Goal: Task Accomplishment & Management: Manage account settings

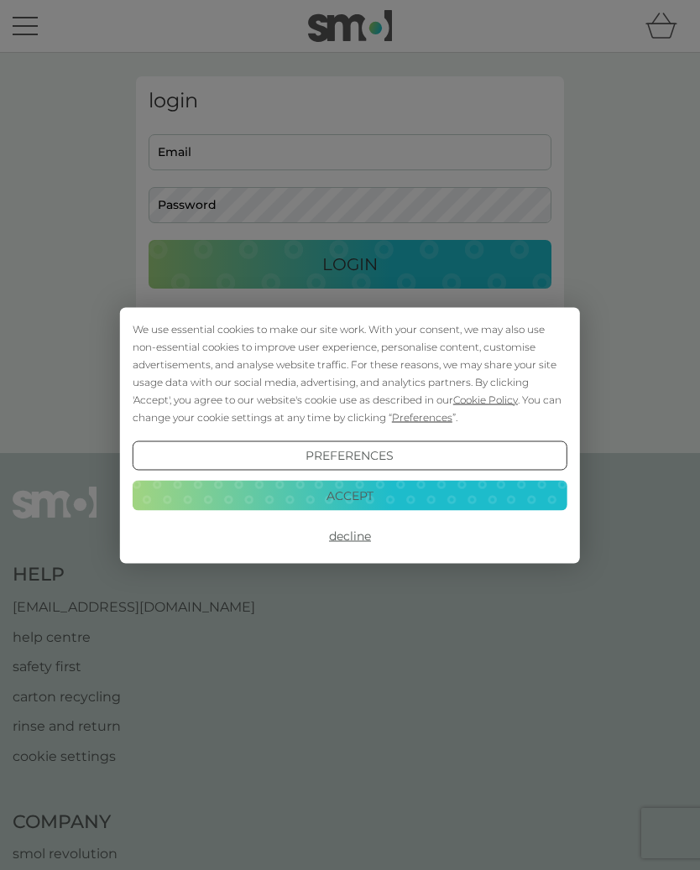
click at [431, 497] on button "Accept" at bounding box center [350, 496] width 435 height 30
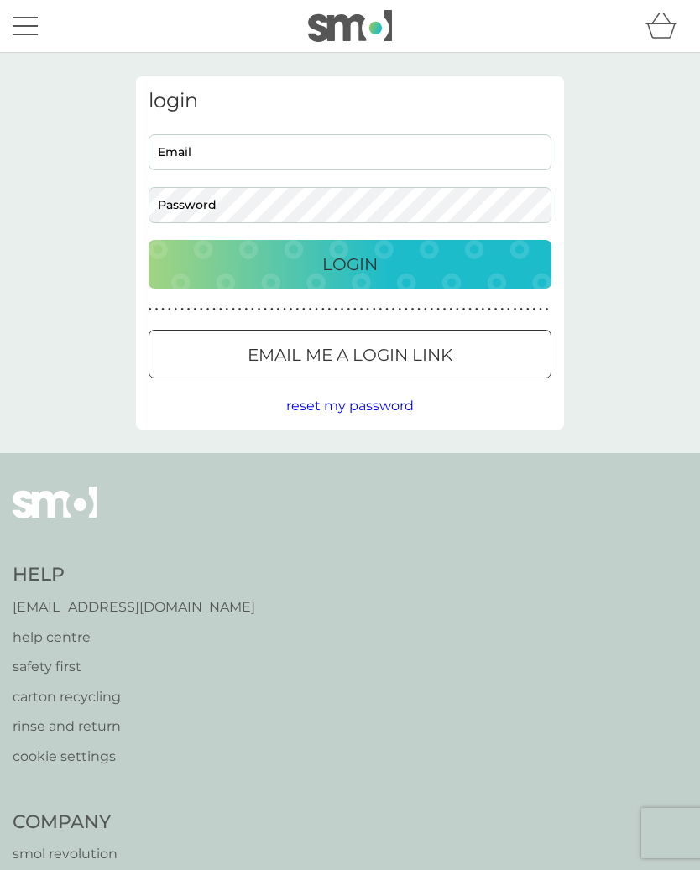
click at [248, 154] on input "Email" at bounding box center [350, 152] width 403 height 36
click at [234, 145] on input "Email" at bounding box center [350, 152] width 403 height 36
type input "rachelward59@gmail.com"
click at [395, 262] on div "Login" at bounding box center [349, 264] width 369 height 27
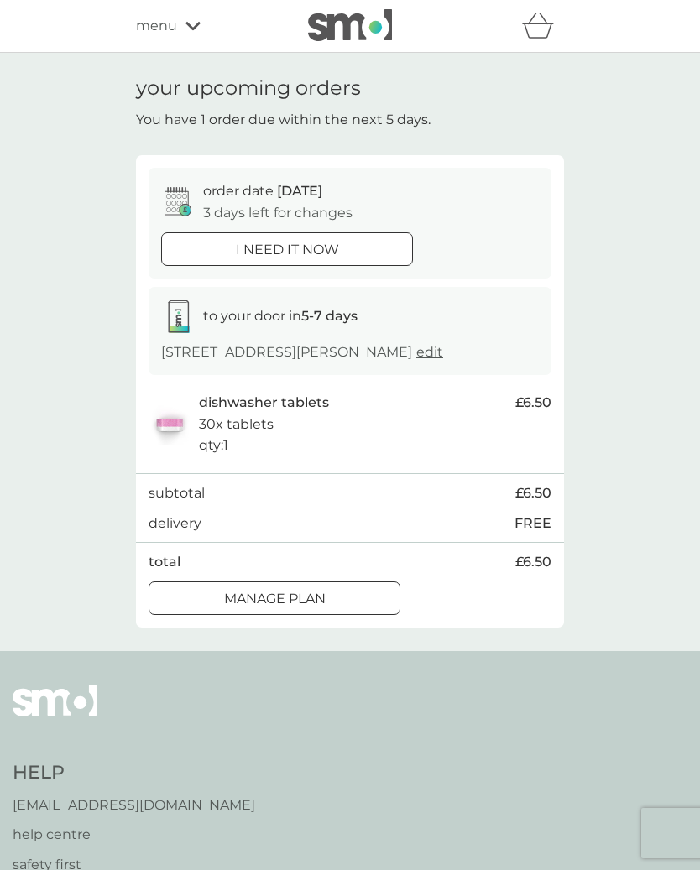
click at [317, 595] on p "Manage plan" at bounding box center [275, 599] width 102 height 22
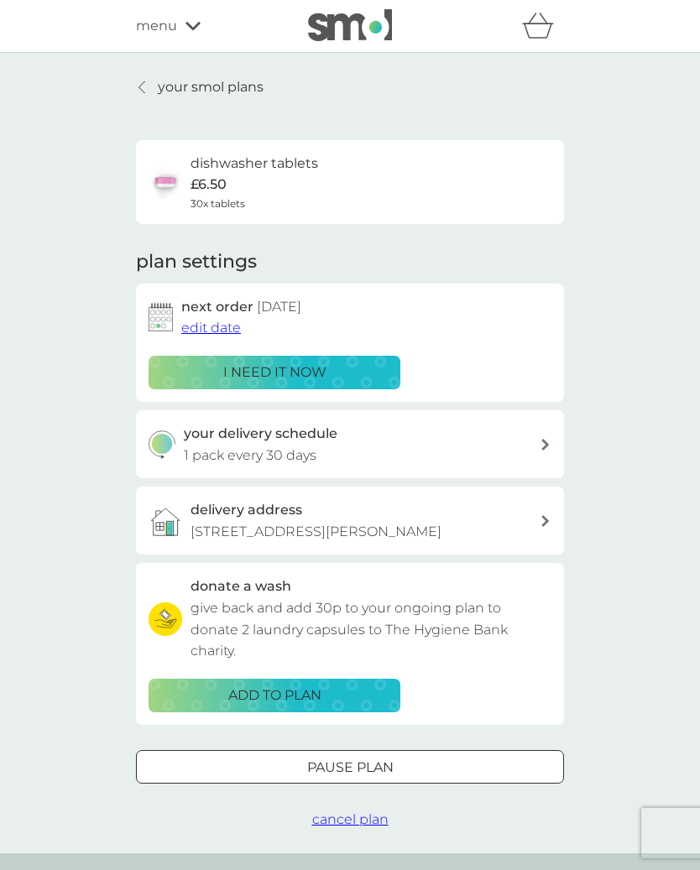
click at [221, 320] on span "edit date" at bounding box center [211, 328] width 60 height 16
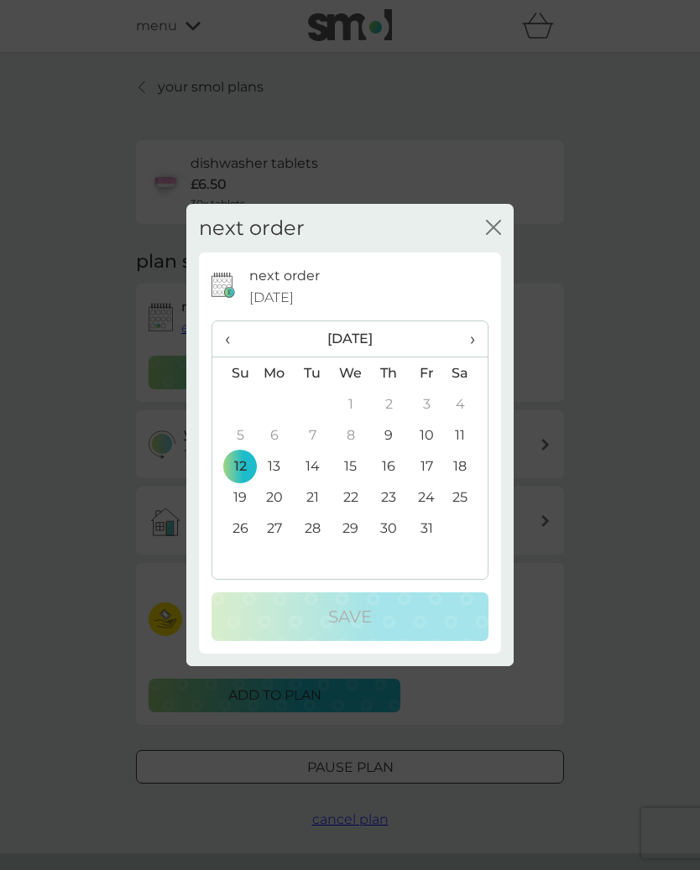
click at [434, 533] on td "31" at bounding box center [427, 528] width 38 height 31
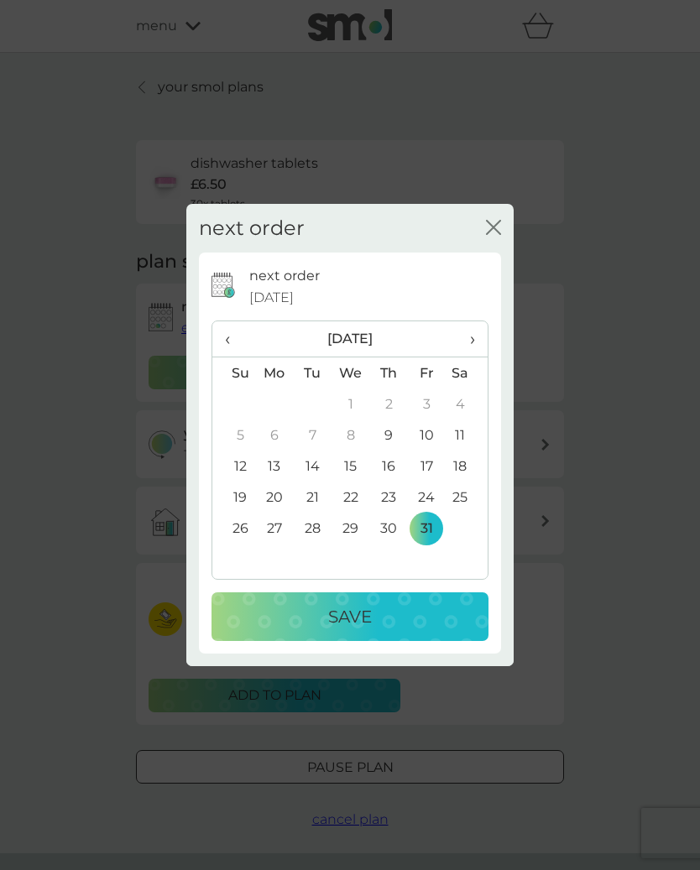
click at [473, 342] on span "›" at bounding box center [466, 338] width 17 height 35
click at [279, 432] on td "3" at bounding box center [274, 435] width 39 height 31
click at [398, 606] on div "Save" at bounding box center [349, 617] width 243 height 27
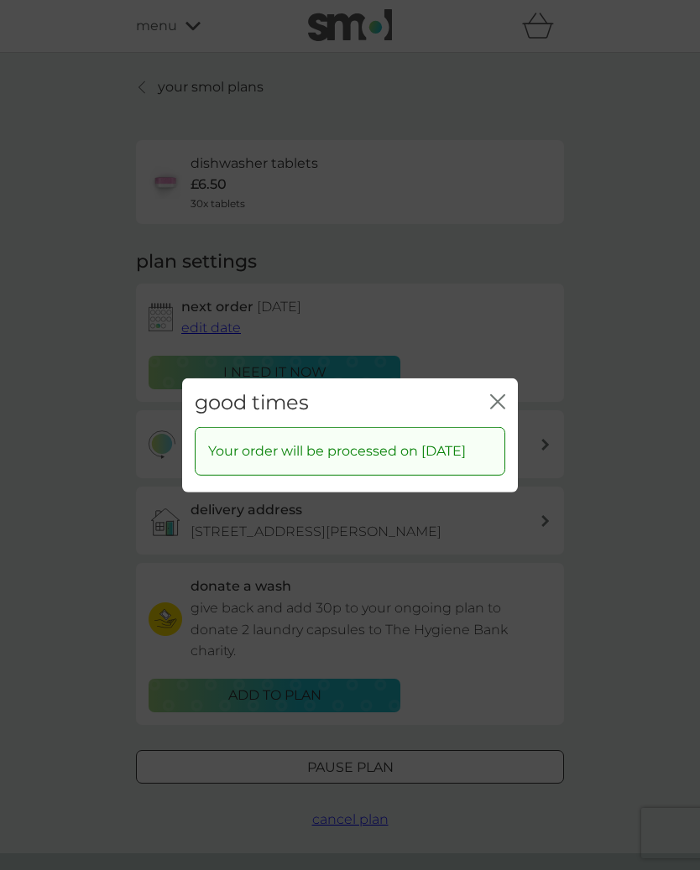
click at [504, 394] on icon "close" at bounding box center [497, 401] width 15 height 15
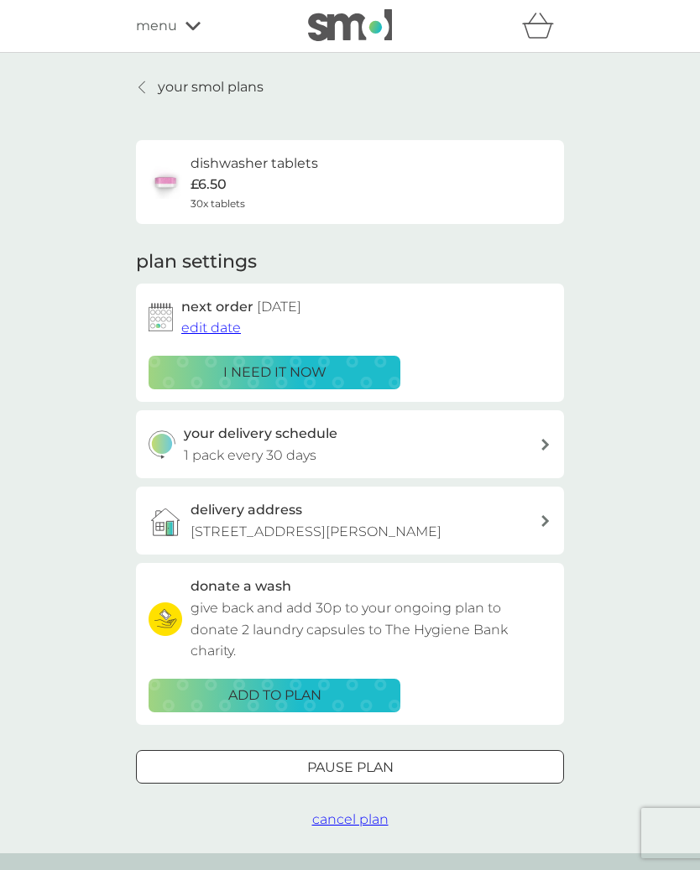
click at [142, 84] on icon at bounding box center [142, 87] width 6 height 12
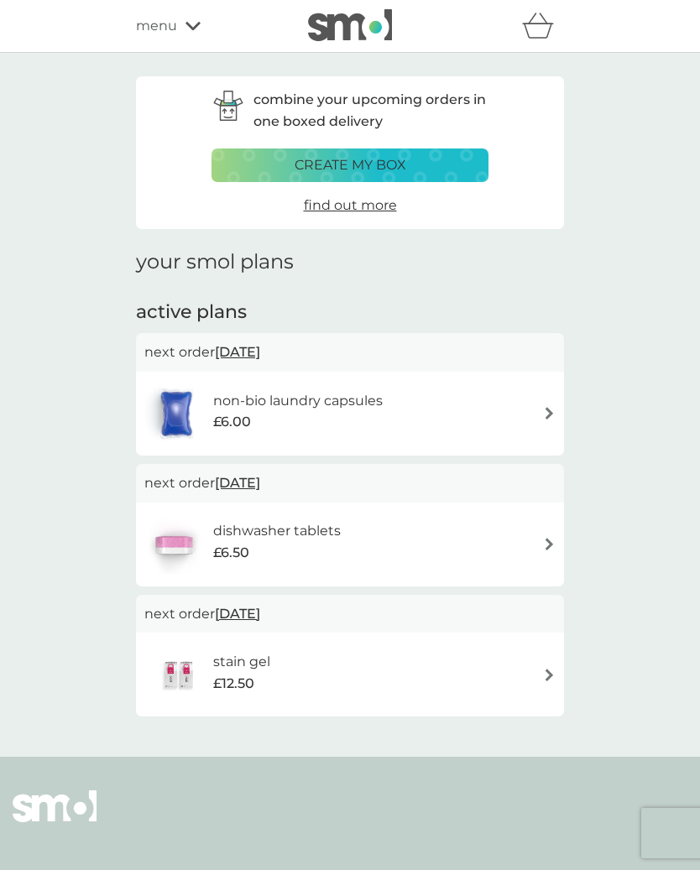
click at [548, 408] on img at bounding box center [549, 413] width 13 height 13
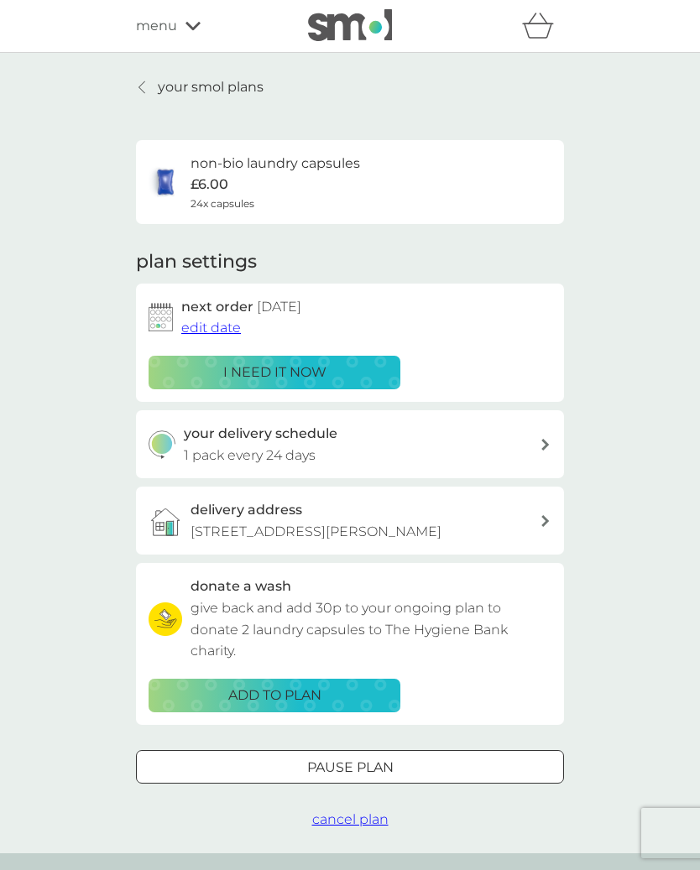
click at [211, 326] on span "edit date" at bounding box center [211, 328] width 60 height 16
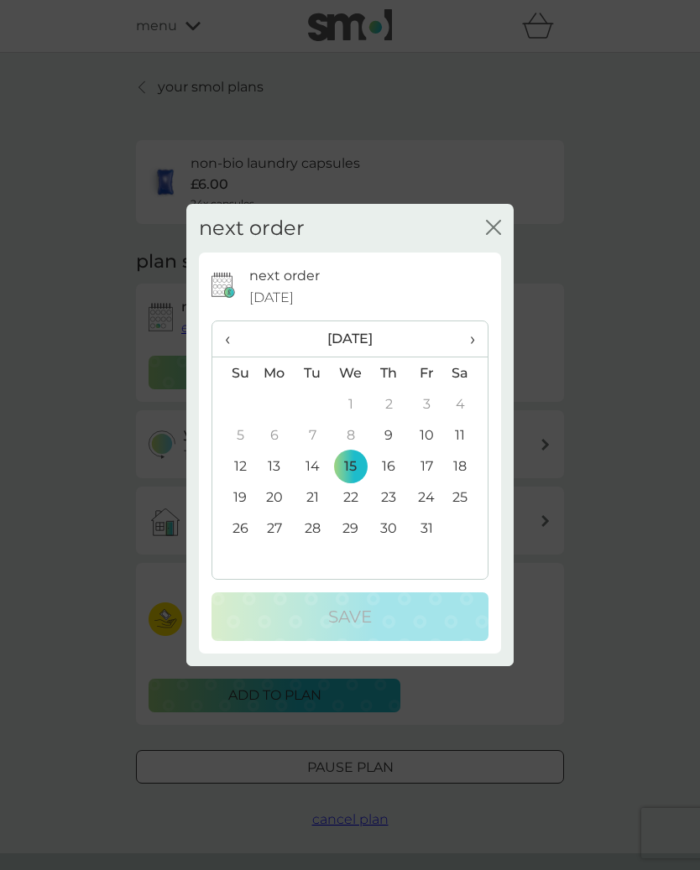
click at [356, 489] on td "22" at bounding box center [351, 497] width 39 height 31
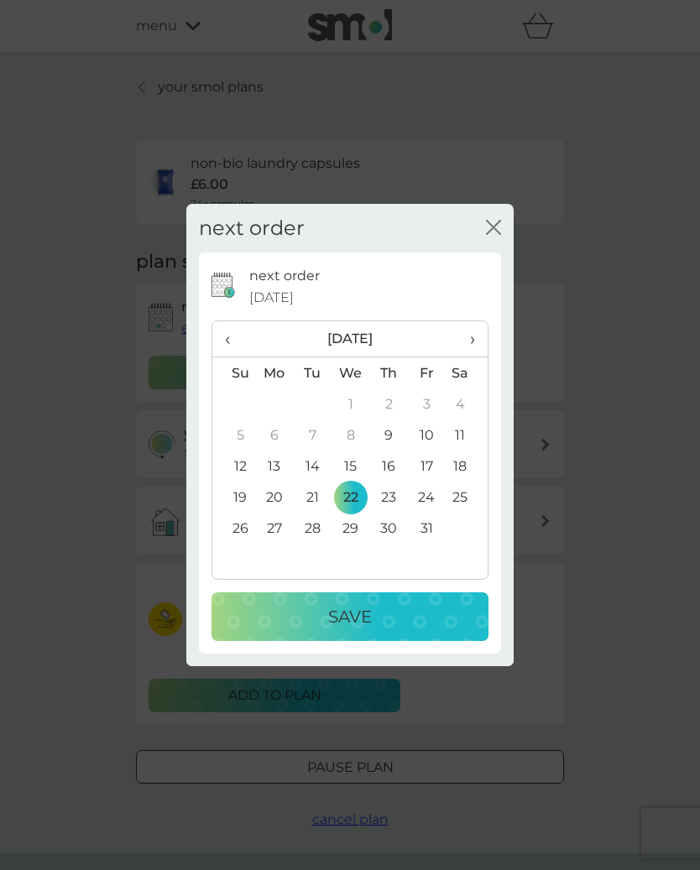
click at [421, 613] on div "Save" at bounding box center [349, 617] width 243 height 27
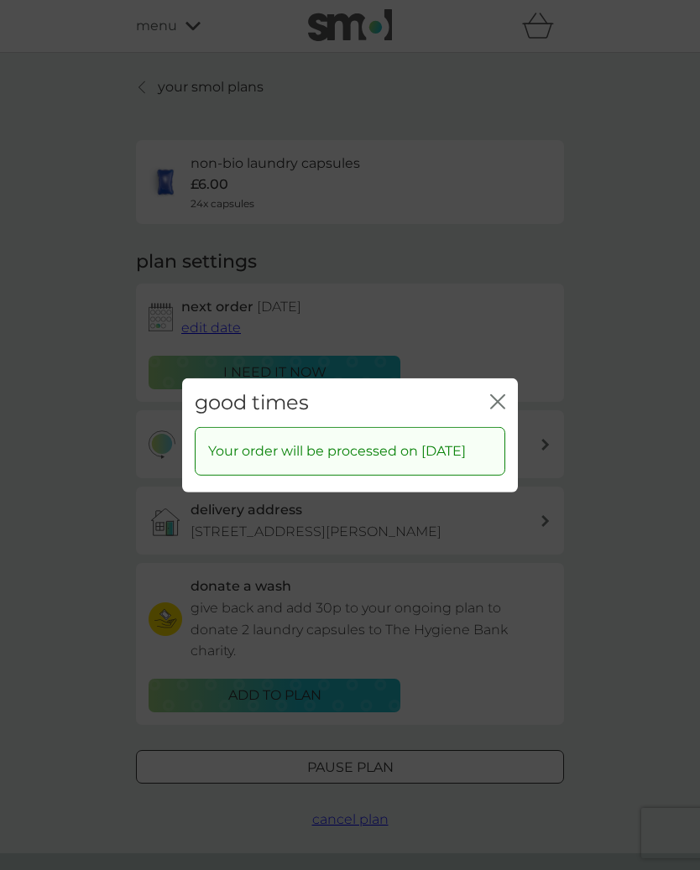
click at [503, 394] on icon "close" at bounding box center [497, 401] width 15 height 15
